Goal: Transaction & Acquisition: Purchase product/service

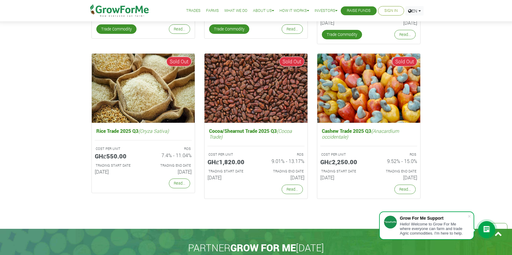
scroll to position [1159, 0]
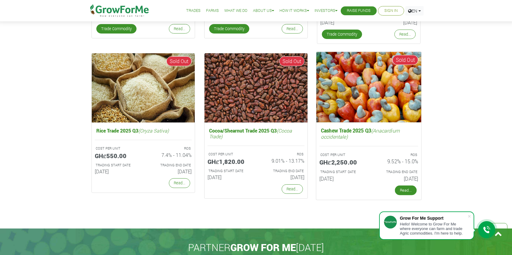
click at [402, 192] on link "Read..." at bounding box center [406, 191] width 22 height 10
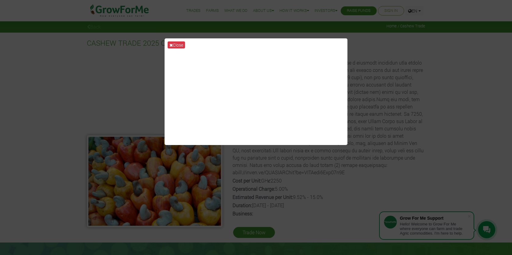
click at [383, 113] on div "Close" at bounding box center [256, 127] width 512 height 255
click at [173, 45] on button "Close" at bounding box center [176, 44] width 17 height 7
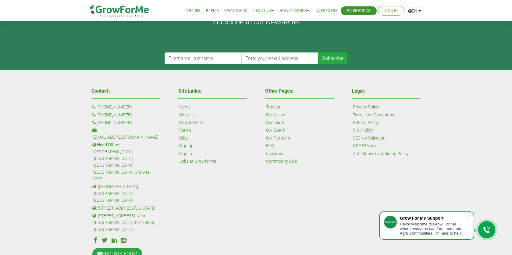
scroll to position [314, 0]
